Goal: Task Accomplishment & Management: Manage account settings

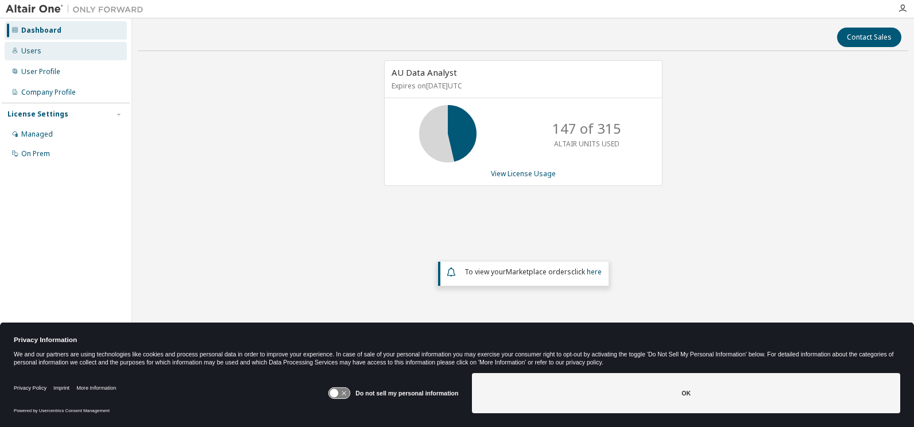
click at [34, 48] on div "Users" at bounding box center [31, 50] width 20 height 9
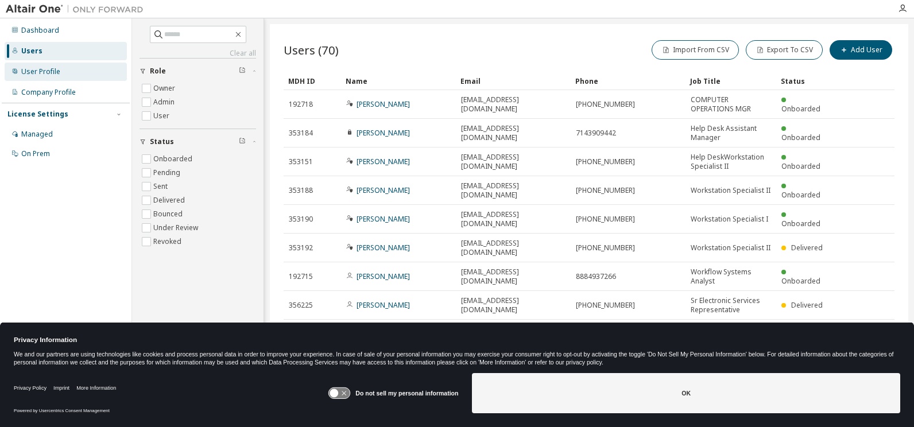
click at [40, 72] on div "User Profile" at bounding box center [40, 71] width 39 height 9
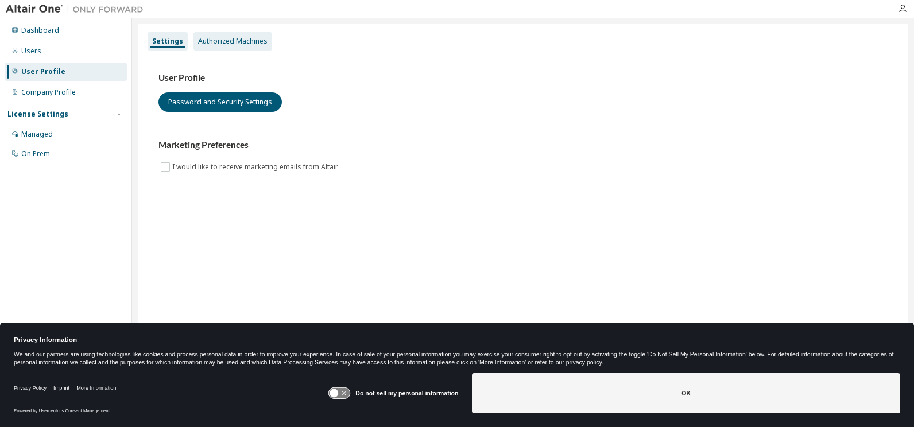
click at [232, 37] on div "Authorized Machines" at bounding box center [232, 41] width 69 height 9
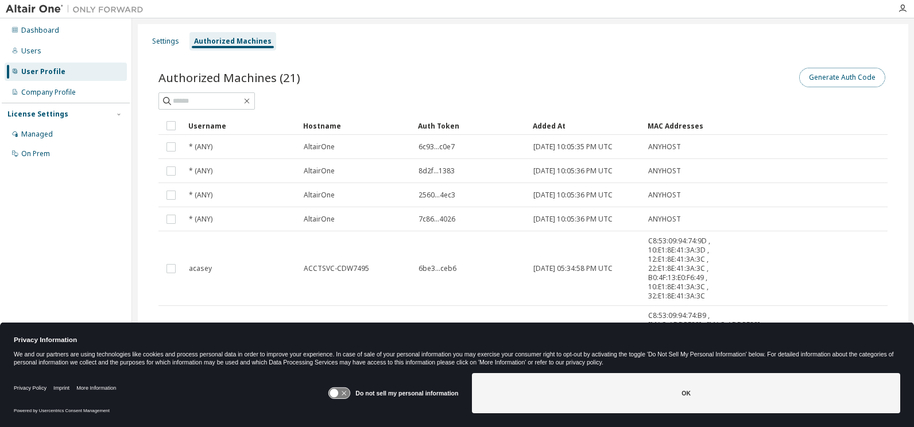
click at [834, 77] on button "Generate Auth Code" at bounding box center [842, 78] width 86 height 20
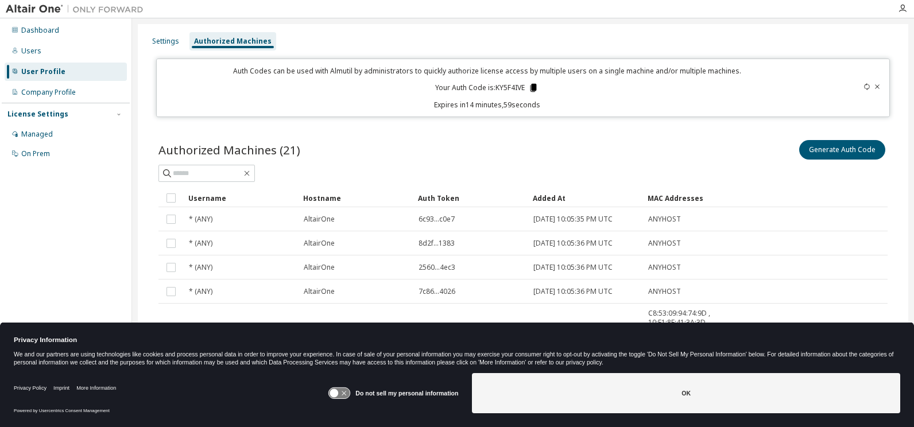
click at [533, 88] on icon at bounding box center [533, 88] width 6 height 8
click at [31, 30] on div "Dashboard" at bounding box center [40, 30] width 38 height 9
